Goal: Navigation & Orientation: Go to known website

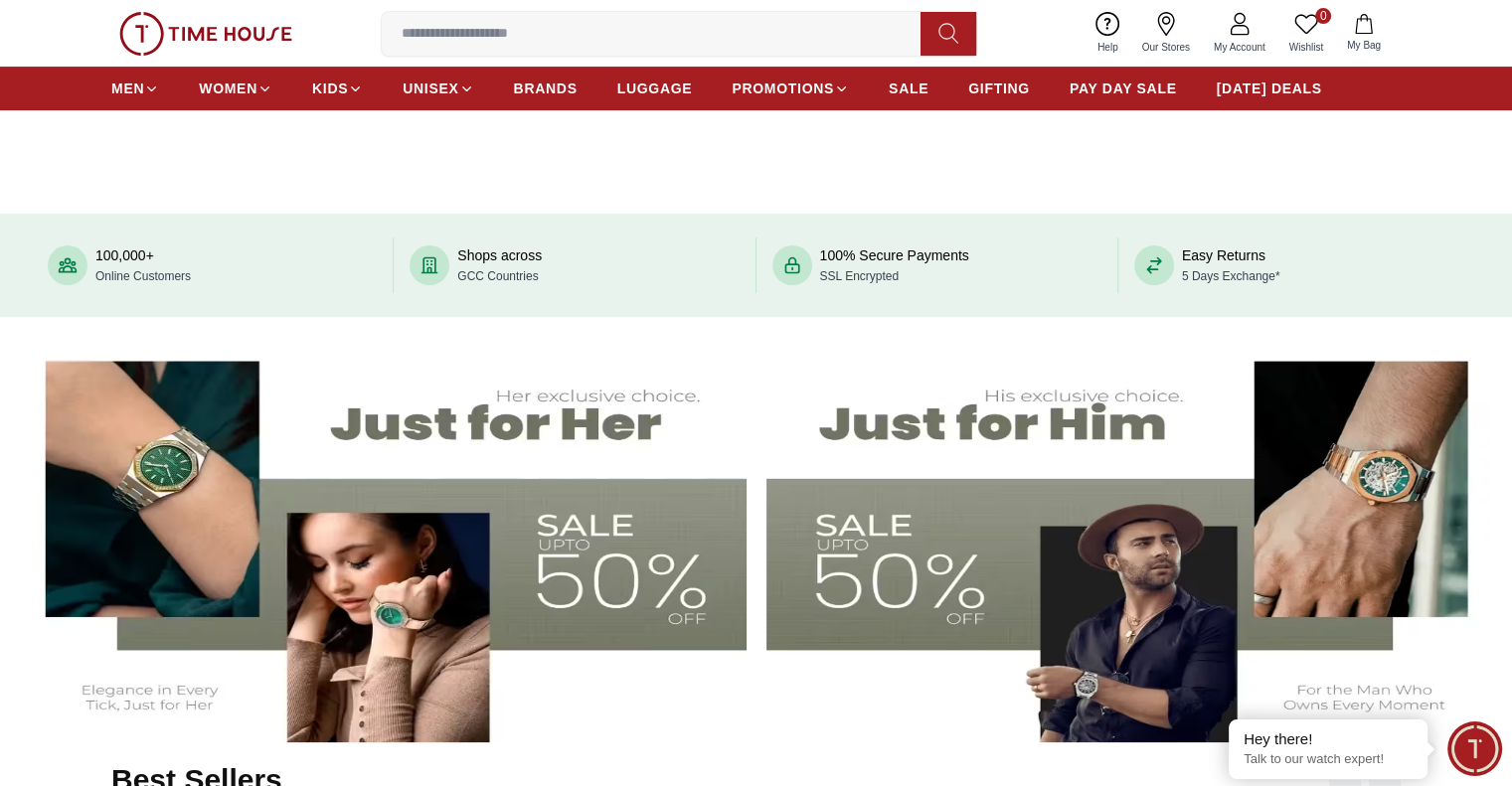
scroll to position [489, 0]
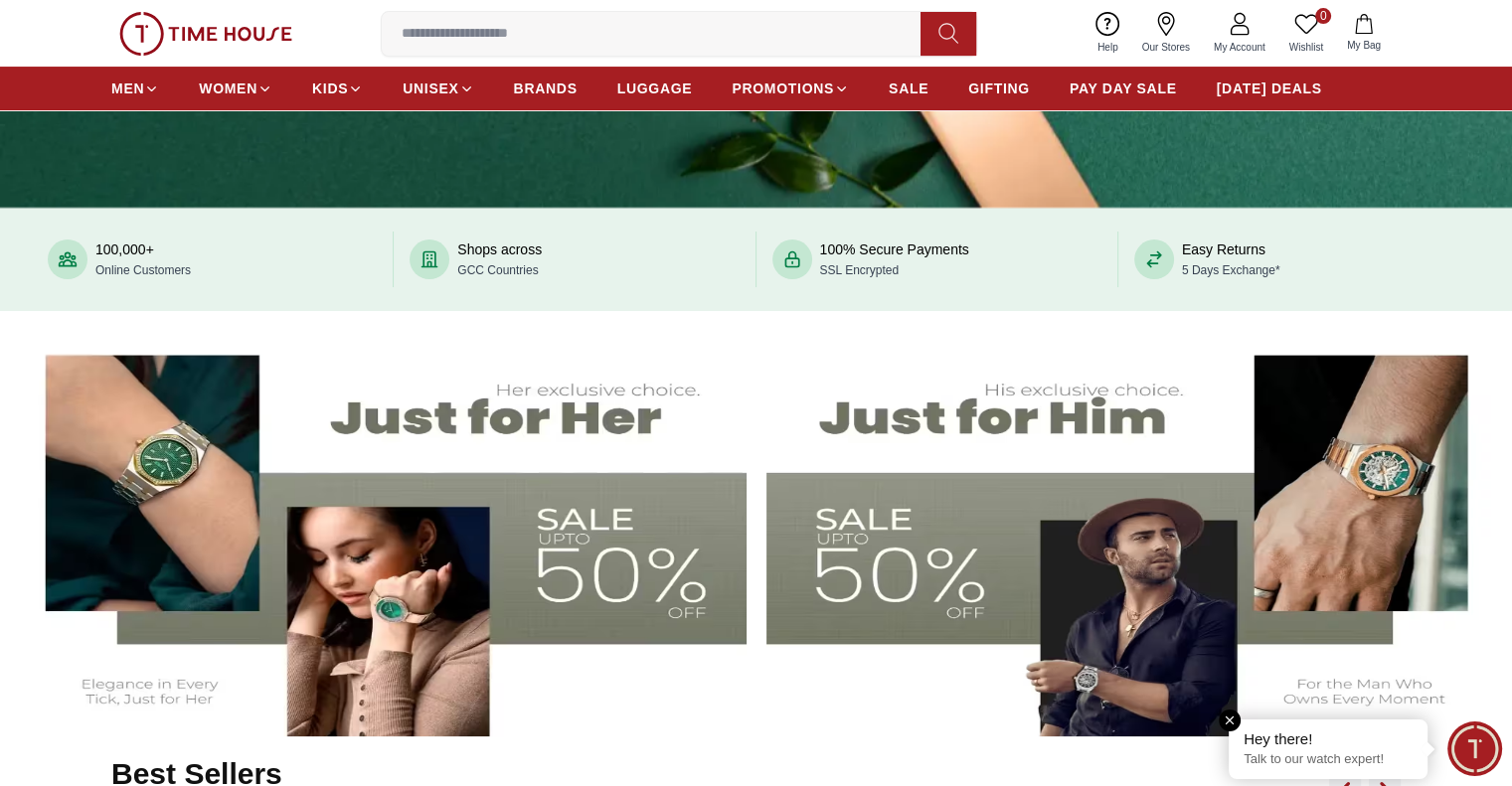
click at [1230, 724] on em "Close tooltip" at bounding box center [1229, 721] width 22 height 22
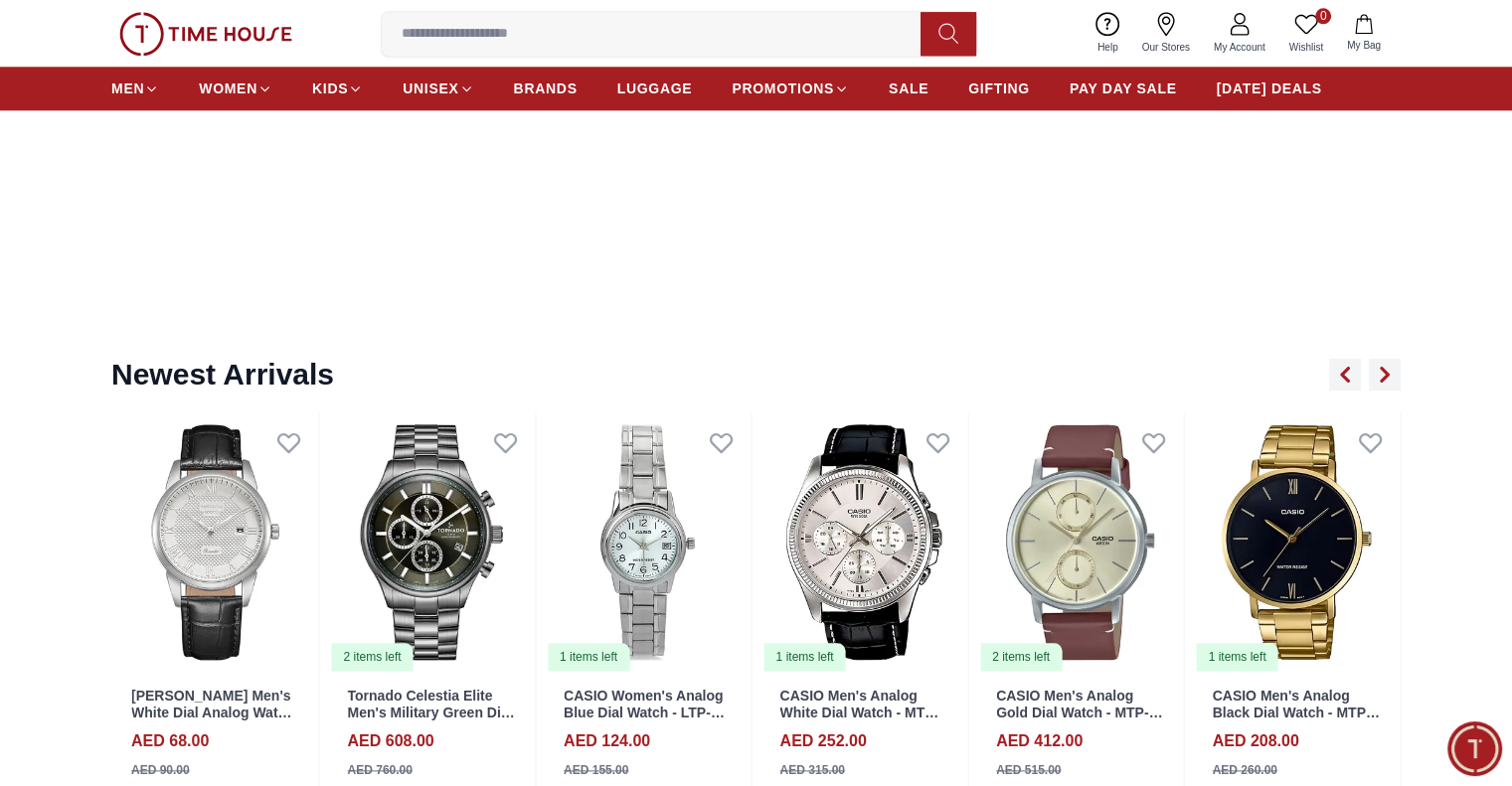
scroll to position [2306, 0]
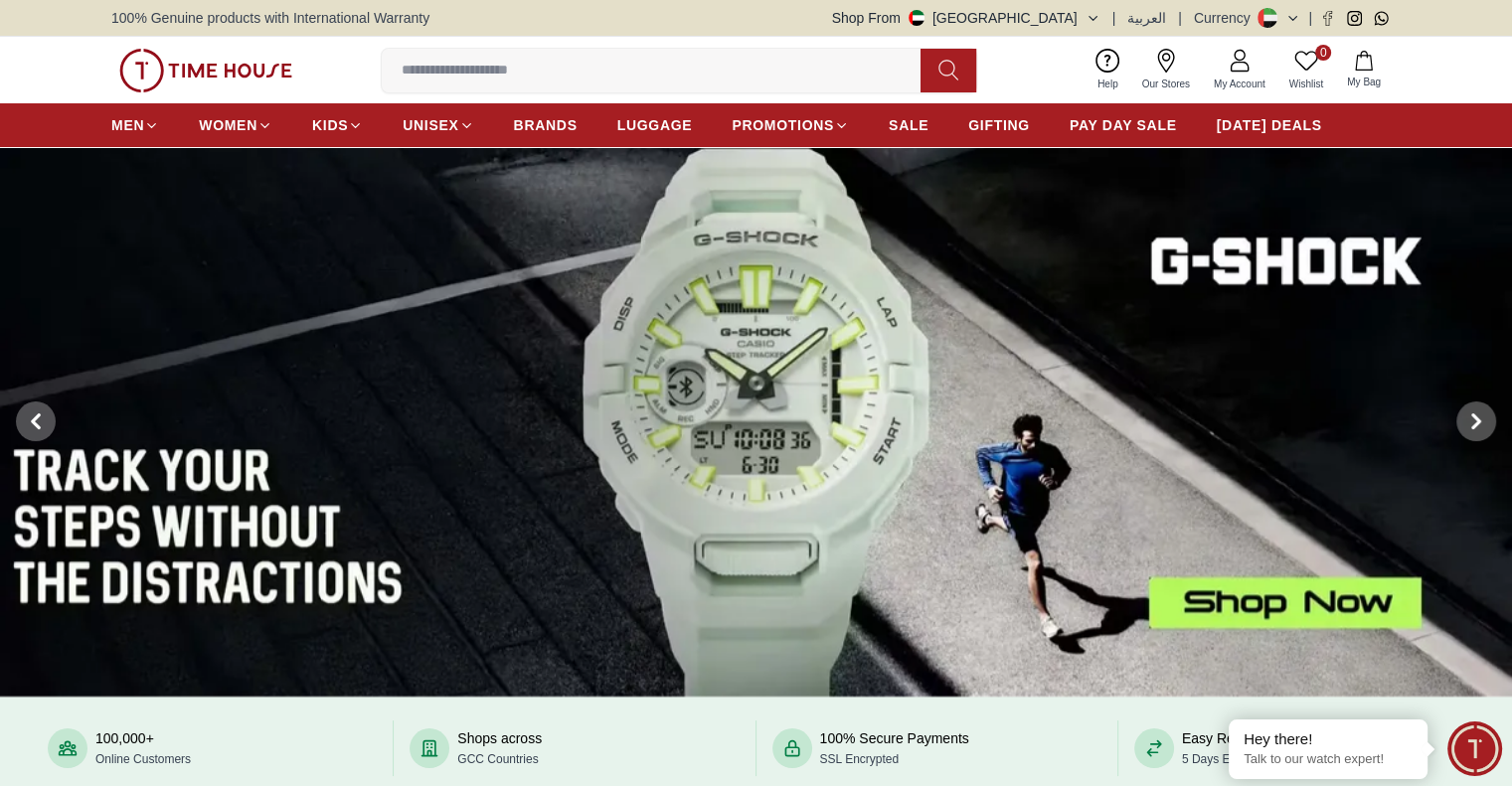
click at [1071, 19] on button "Shop From UAE" at bounding box center [966, 18] width 268 height 20
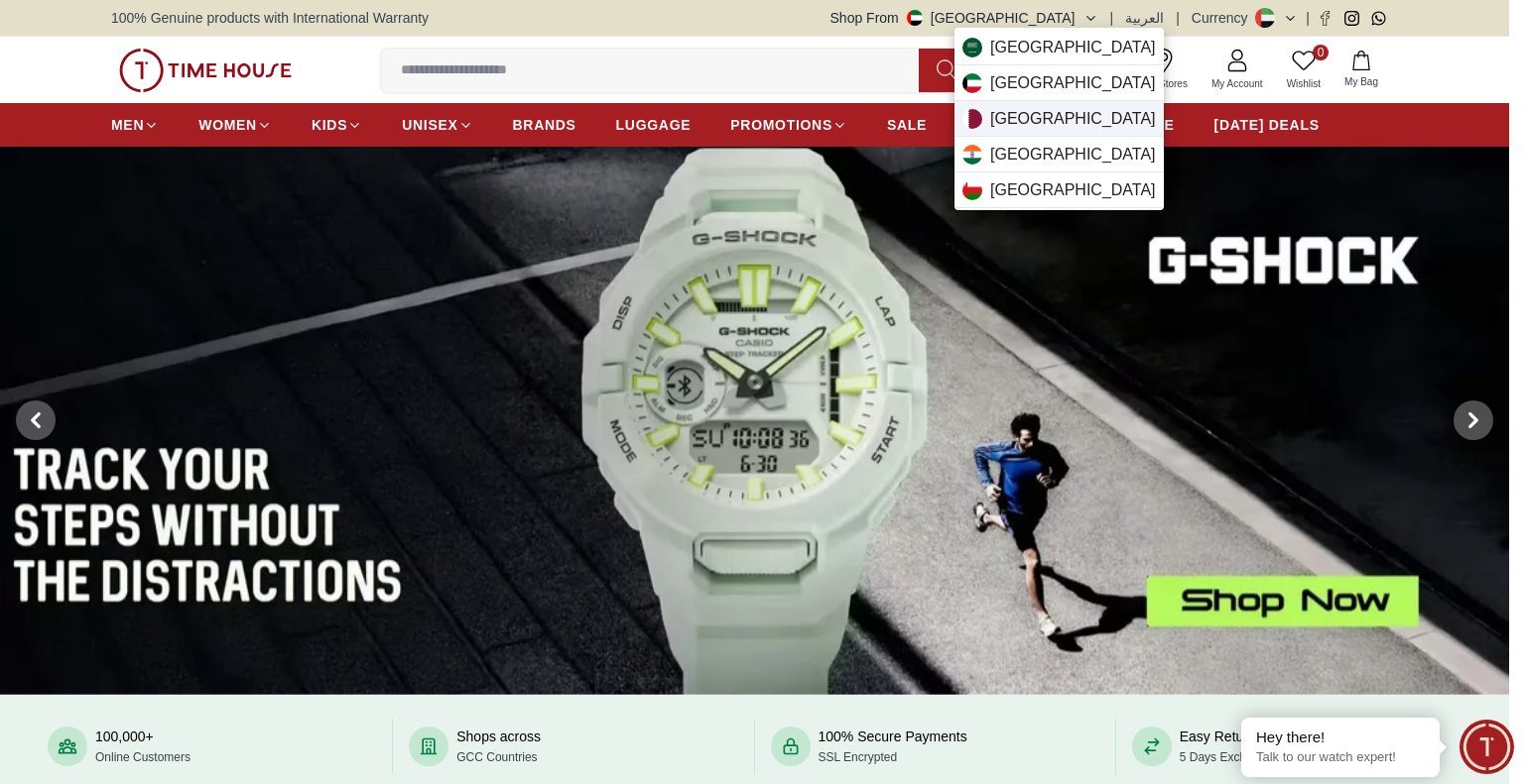
click at [1055, 122] on div "Qatar" at bounding box center [1059, 119] width 210 height 36
